Goal: Transaction & Acquisition: Purchase product/service

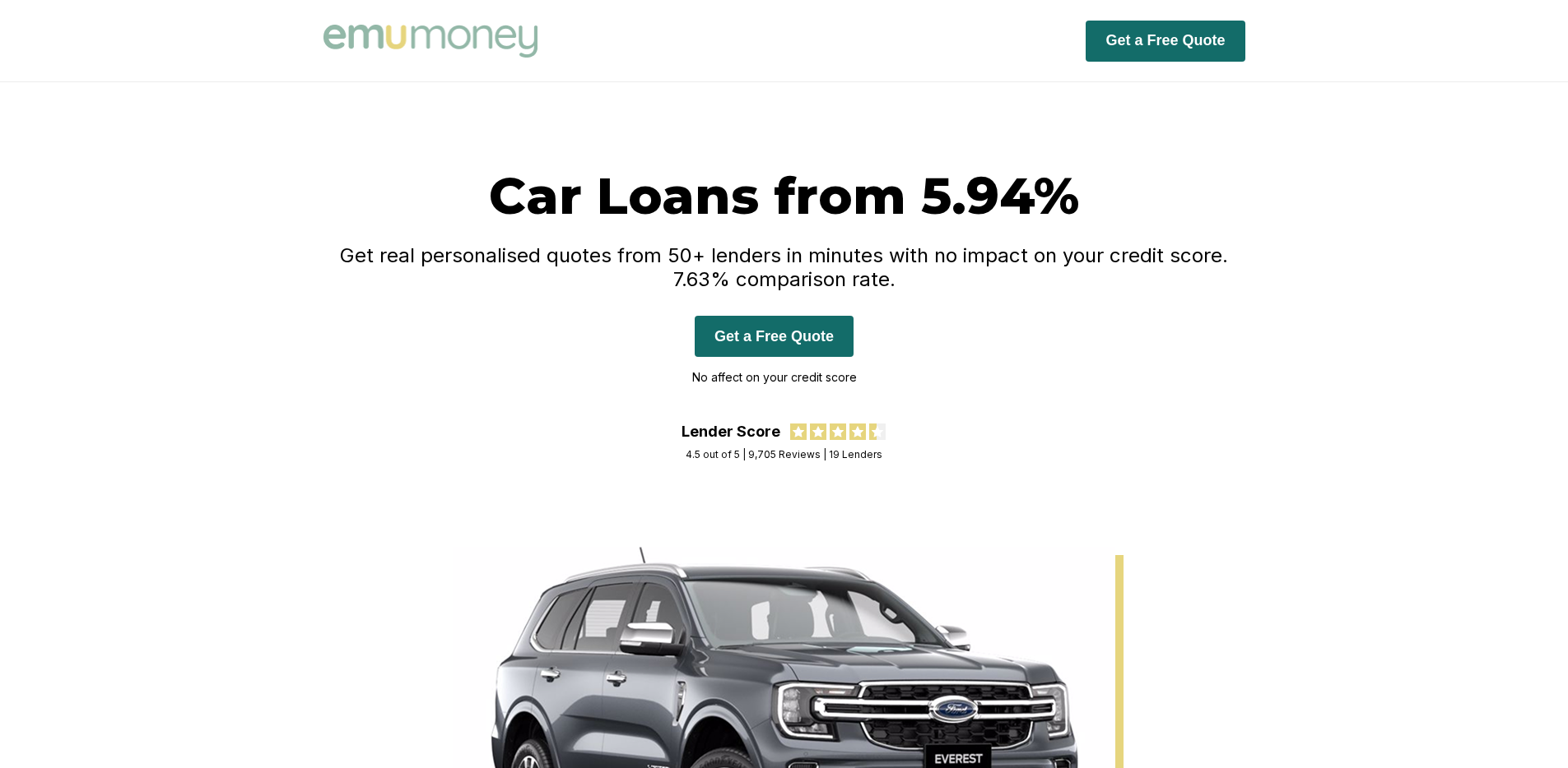
click at [1162, 47] on button "Get a Free Quote" at bounding box center [1165, 40] width 159 height 41
